Goal: Task Accomplishment & Management: Manage account settings

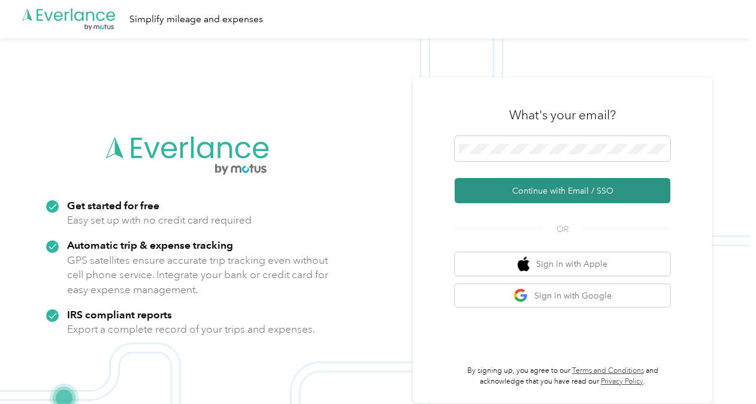
click at [523, 192] on button "Continue with Email / SSO" at bounding box center [562, 190] width 216 height 25
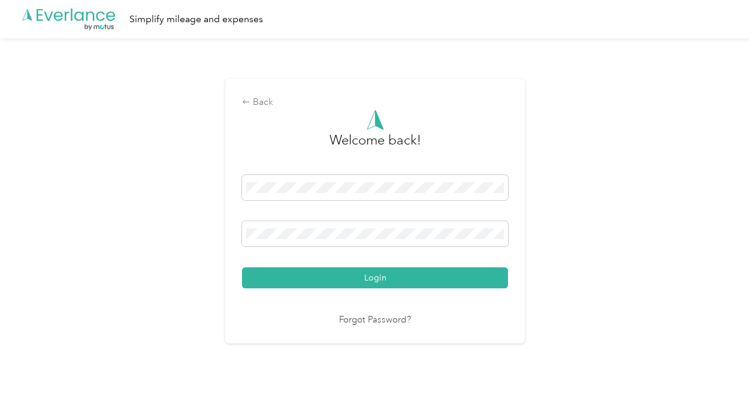
click at [565, 268] on div "Back Welcome back! Login Forgot Password?" at bounding box center [375, 215] width 750 height 355
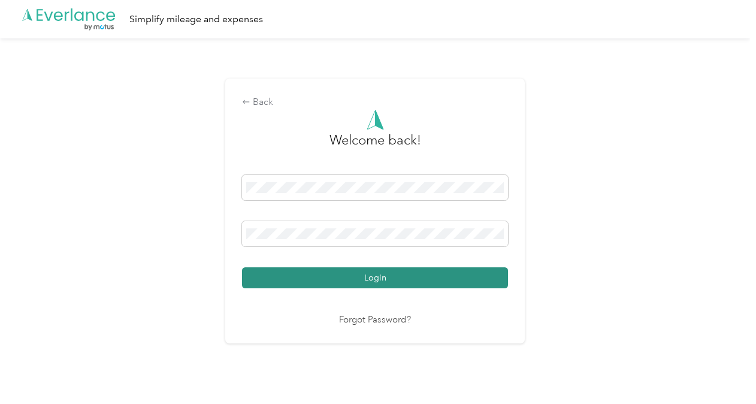
click at [483, 278] on button "Login" at bounding box center [375, 277] width 266 height 21
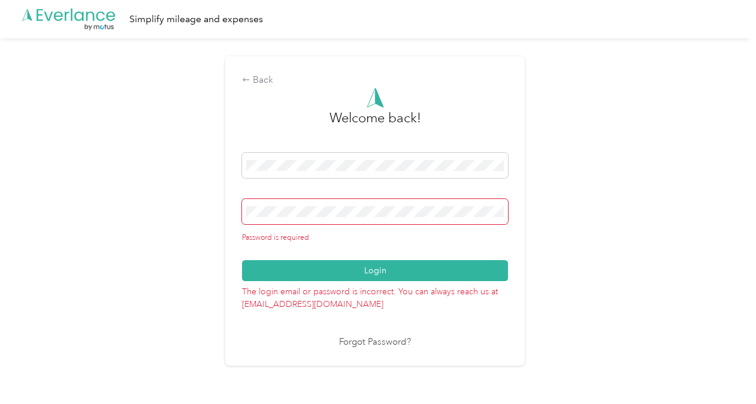
click at [614, 232] on div "Back Welcome back! Password is required Login The login email or password is in…" at bounding box center [375, 215] width 750 height 355
click at [399, 341] on link "Forgot Password?" at bounding box center [375, 342] width 72 height 14
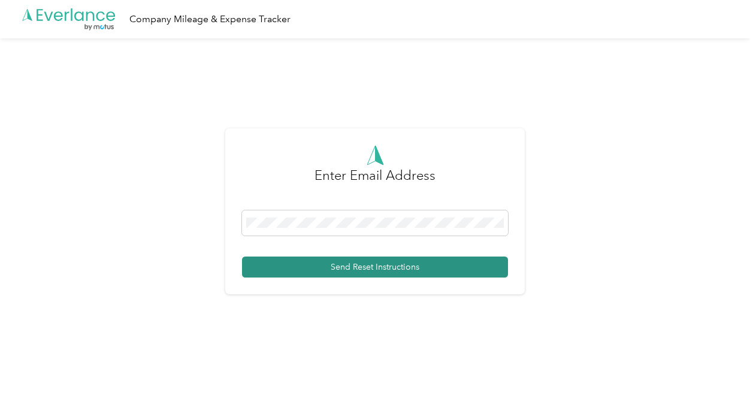
click at [435, 267] on button "Send Reset Instructions" at bounding box center [375, 266] width 266 height 21
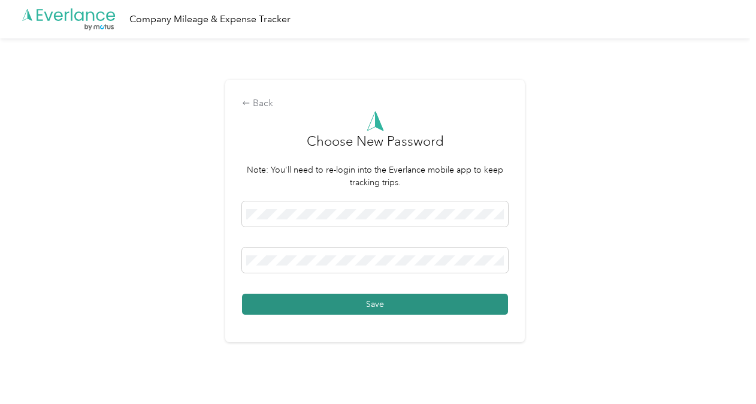
click at [295, 299] on button "Save" at bounding box center [375, 303] width 266 height 21
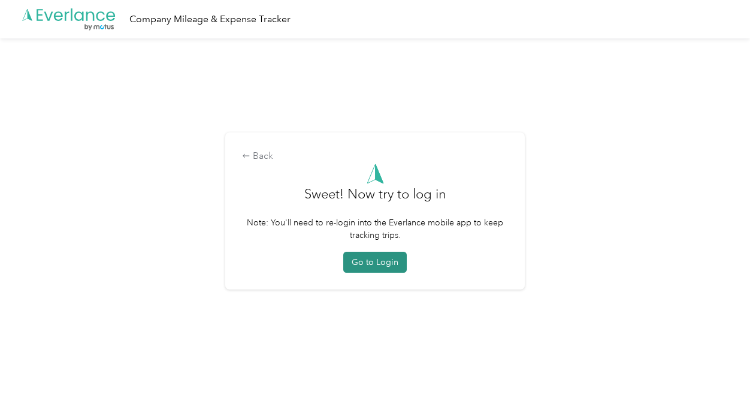
click at [363, 269] on button "Go to Login" at bounding box center [374, 262] width 63 height 21
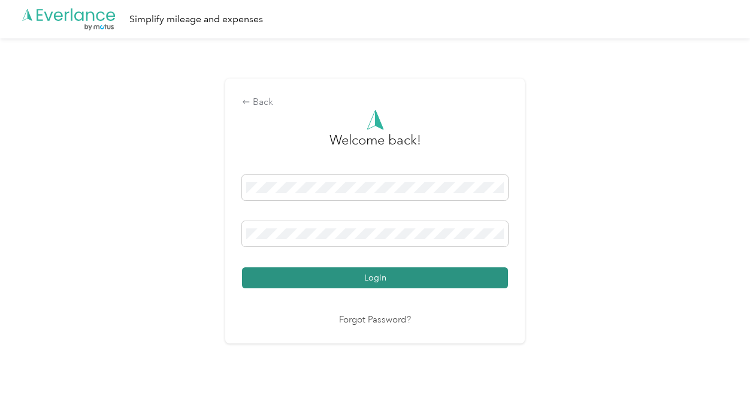
click at [484, 286] on button "Login" at bounding box center [375, 277] width 266 height 21
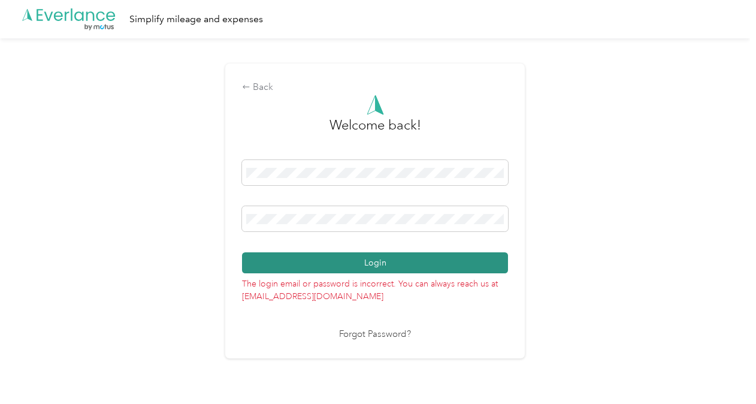
click at [474, 260] on button "Login" at bounding box center [375, 262] width 266 height 21
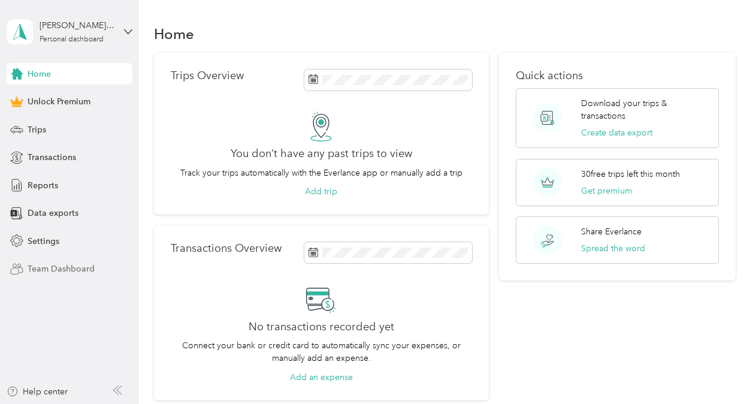
click at [68, 278] on div "Team Dashboard" at bounding box center [70, 269] width 126 height 22
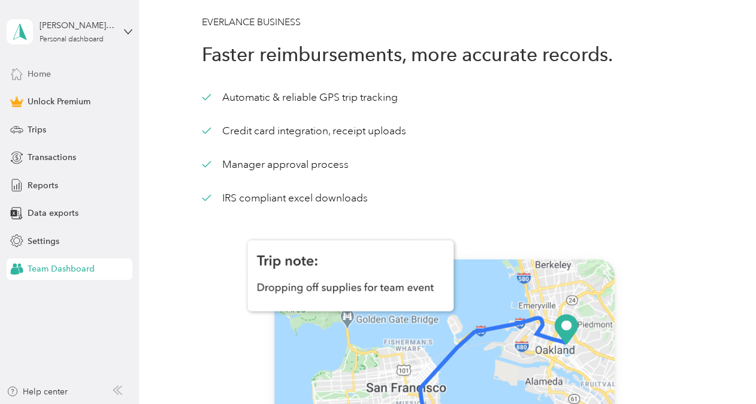
click at [54, 73] on div "Home" at bounding box center [70, 74] width 126 height 22
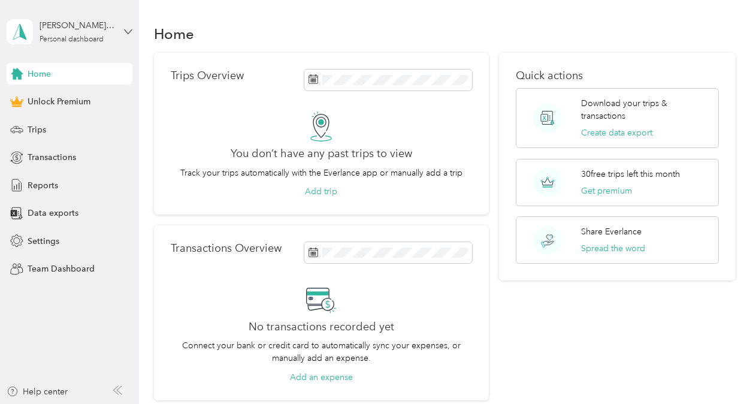
click at [126, 29] on icon at bounding box center [128, 32] width 8 height 8
click at [65, 98] on div "Log out" at bounding box center [200, 98] width 371 height 21
